Goal: Find specific page/section: Find specific page/section

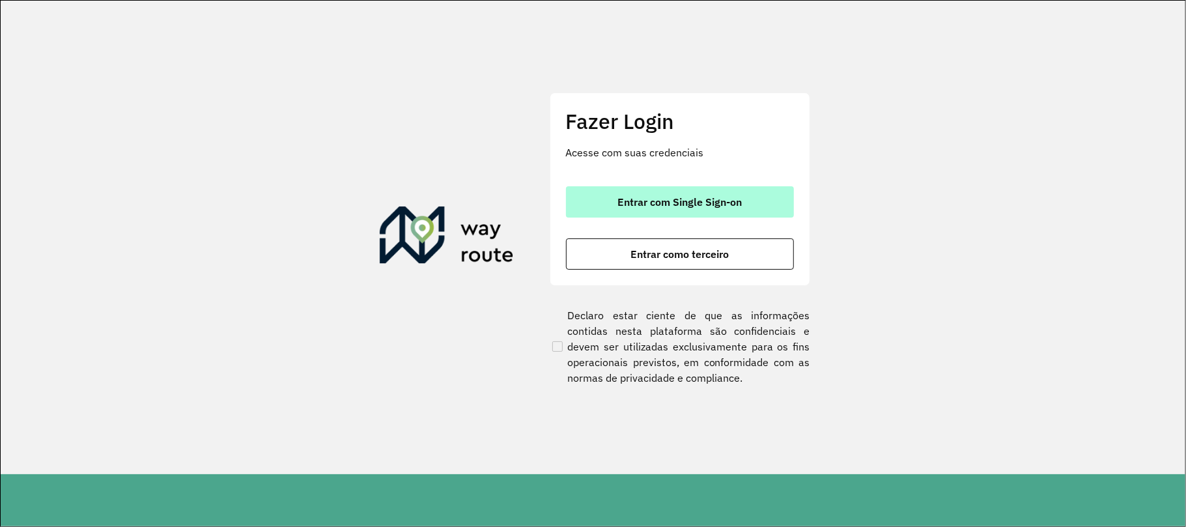
click at [697, 214] on button "Entrar com Single Sign-on" at bounding box center [680, 201] width 228 height 31
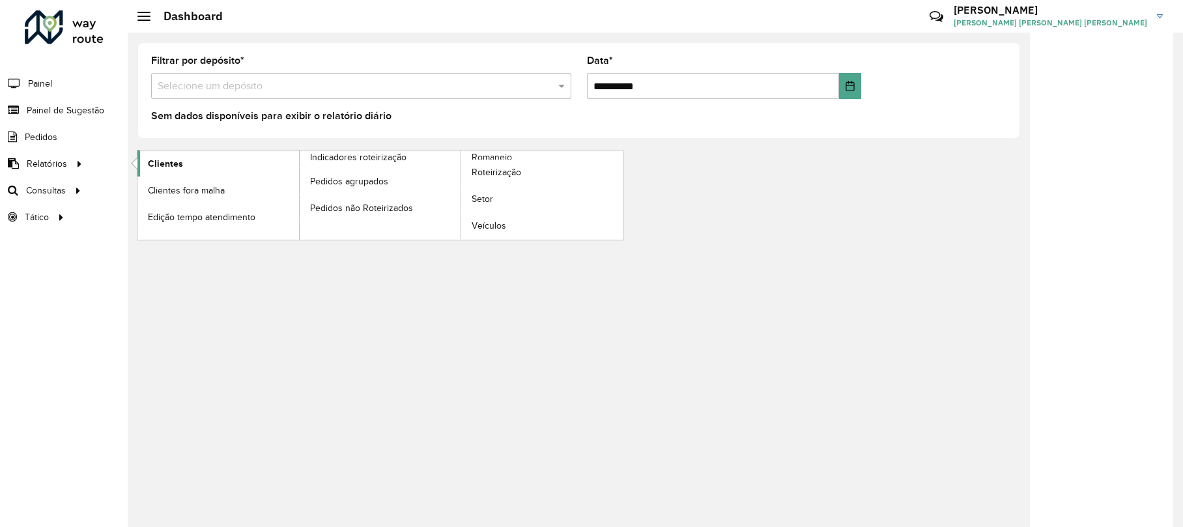
click at [180, 158] on span "Clientes" at bounding box center [165, 164] width 35 height 14
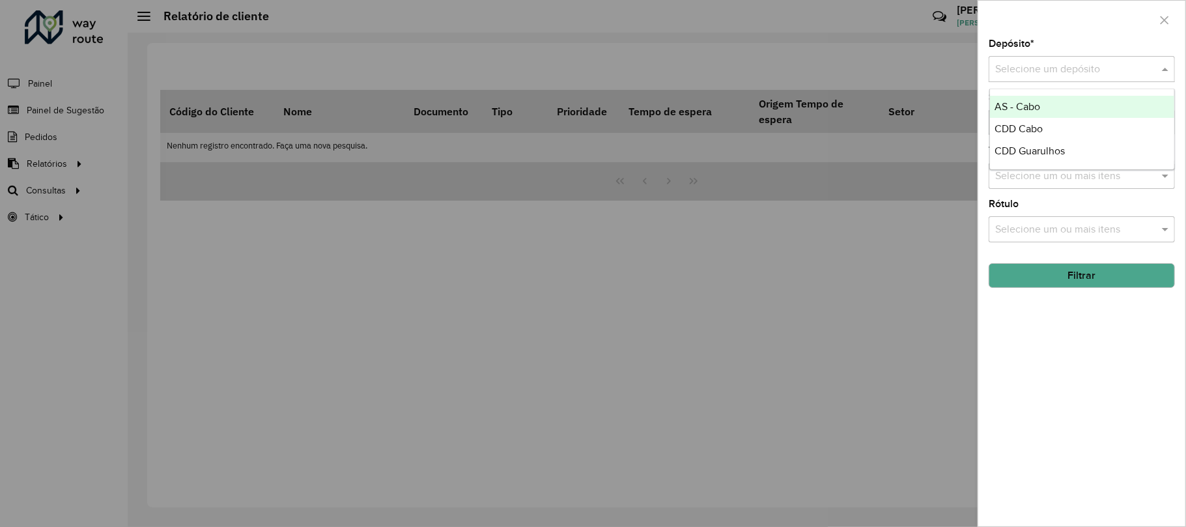
click at [1095, 81] on div "Selecione um depósito" at bounding box center [1082, 69] width 186 height 26
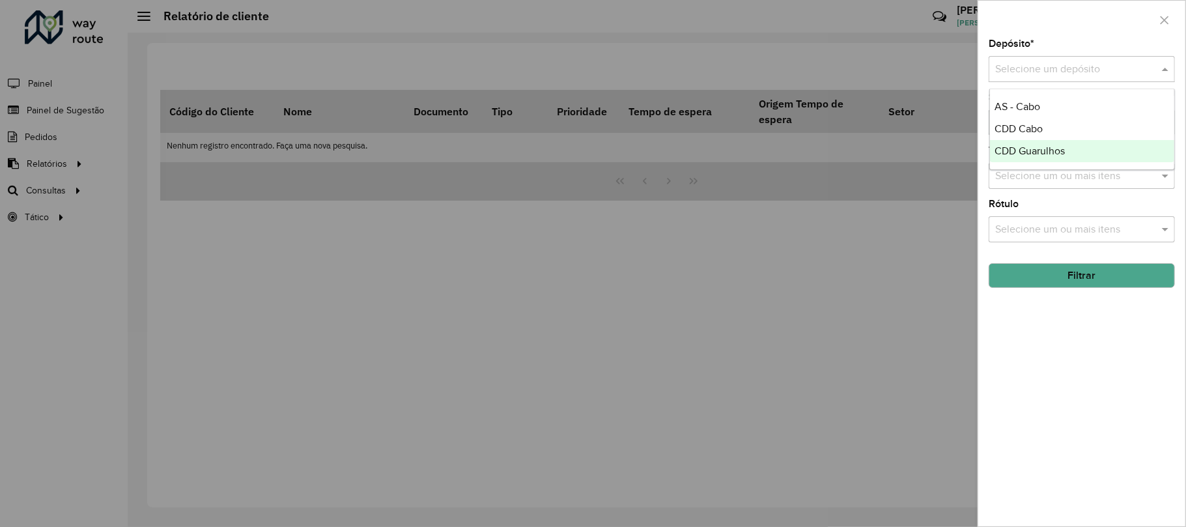
click at [1040, 154] on span "CDD Guarulhos" at bounding box center [1030, 150] width 70 height 11
click at [1038, 182] on input "text" at bounding box center [1075, 177] width 167 height 16
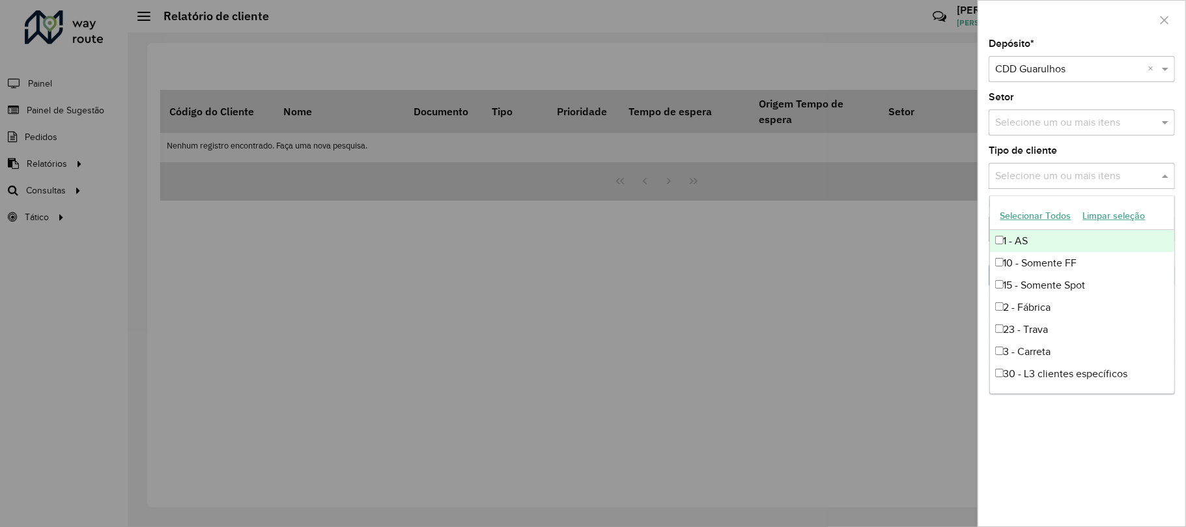
click at [1043, 235] on div "1 - AS" at bounding box center [1082, 241] width 184 height 22
drag, startPoint x: 910, startPoint y: 281, endPoint x: 934, endPoint y: 282, distance: 24.1
click at [910, 280] on div at bounding box center [593, 263] width 1186 height 527
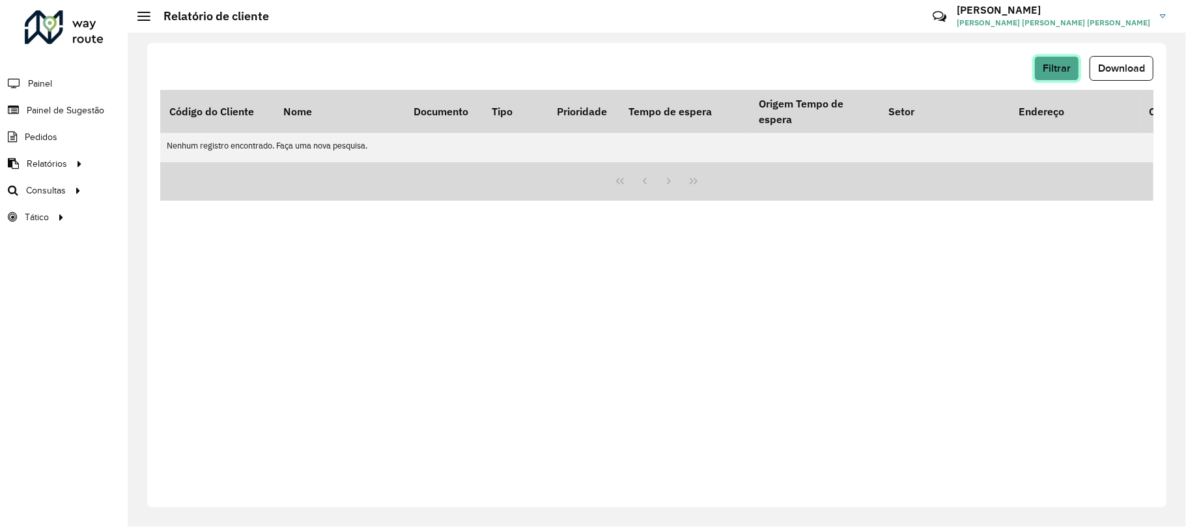
click at [1063, 66] on span "Filtrar" at bounding box center [1057, 68] width 28 height 11
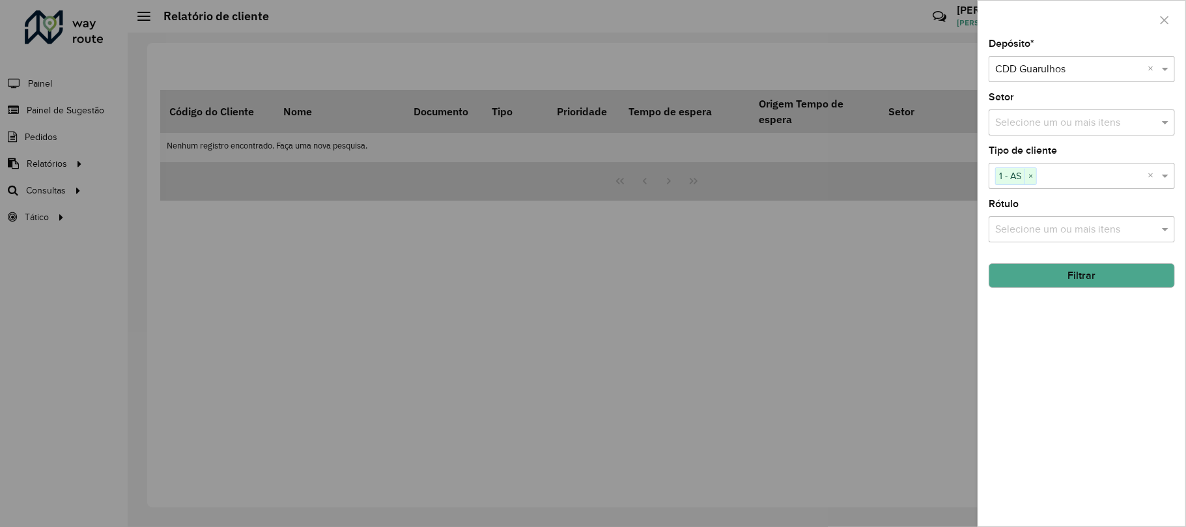
click at [1054, 270] on button "Filtrar" at bounding box center [1082, 275] width 186 height 25
